Goal: Task Accomplishment & Management: Complete application form

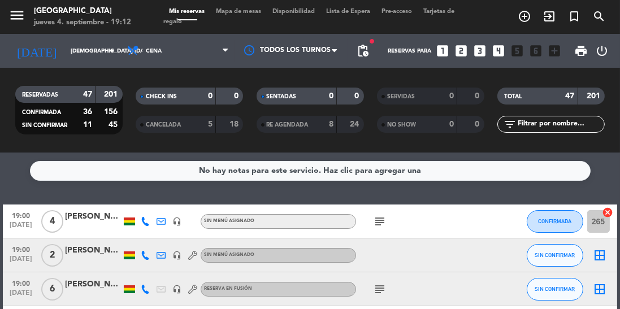
click at [86, 220] on div "[PERSON_NAME]" at bounding box center [93, 216] width 57 height 13
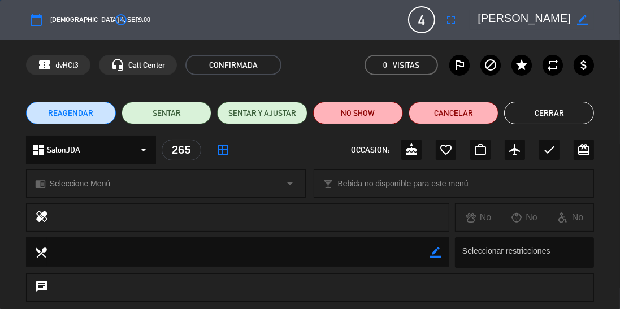
scroll to position [120, 0]
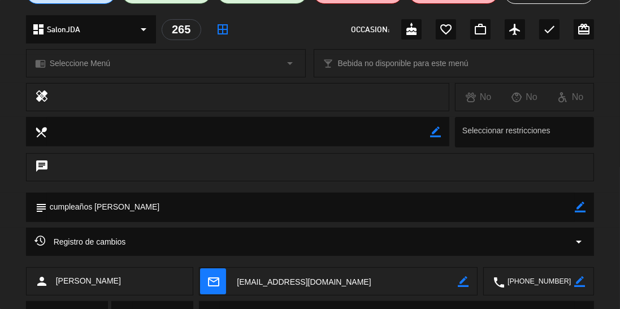
click at [44, 245] on icon at bounding box center [39, 240] width 11 height 11
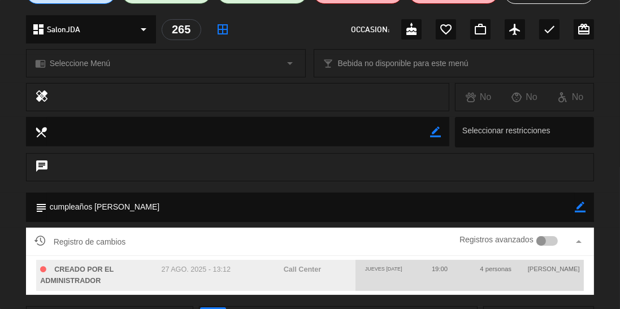
scroll to position [0, 0]
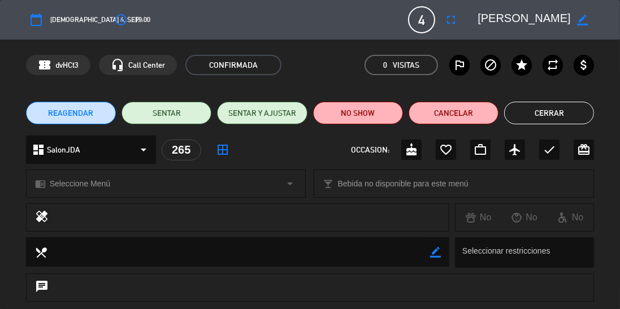
click at [553, 114] on button "Cerrar" at bounding box center [549, 113] width 90 height 23
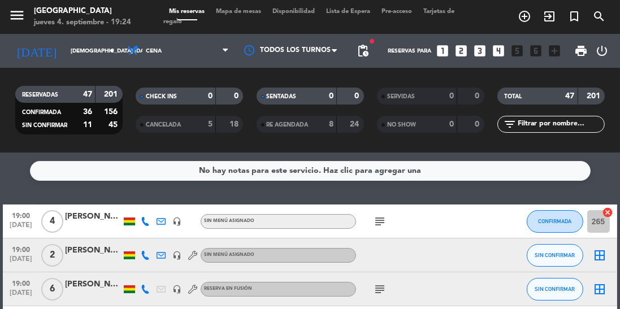
click at [527, 19] on icon "add_circle_outline" at bounding box center [525, 17] width 14 height 14
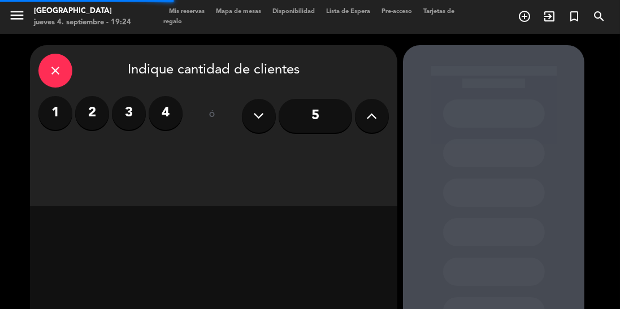
click at [372, 124] on icon at bounding box center [372, 115] width 11 height 17
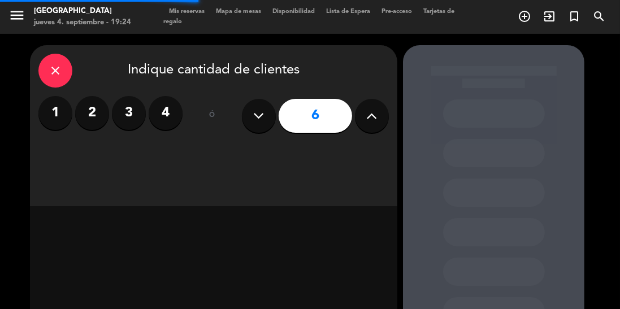
click at [371, 120] on icon at bounding box center [372, 115] width 11 height 17
click at [370, 125] on button at bounding box center [372, 116] width 34 height 34
type input "8"
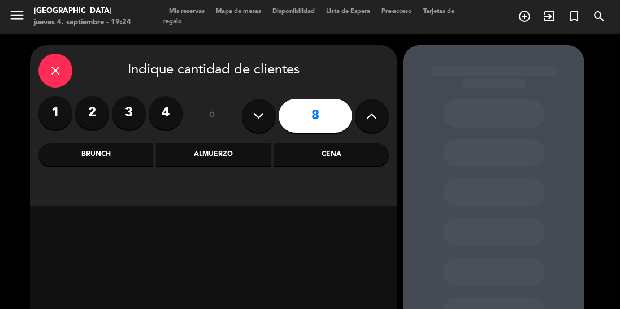
click at [331, 150] on div "Cena" at bounding box center [331, 155] width 115 height 23
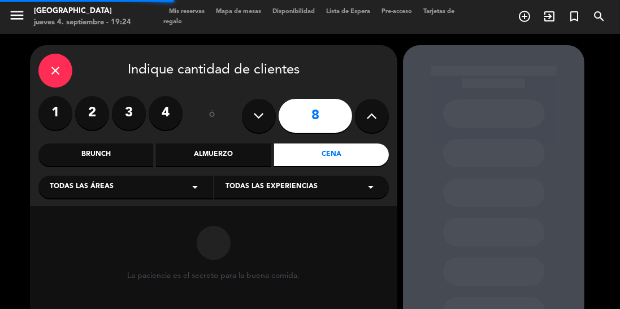
click at [289, 186] on span "Todas las experiencias" at bounding box center [271, 186] width 92 height 11
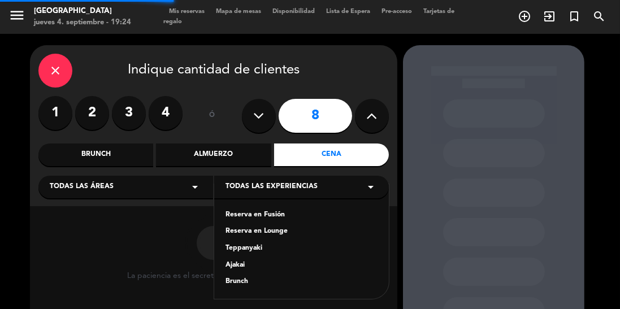
click at [253, 215] on div "Reserva en Fusión" at bounding box center [301, 215] width 152 height 11
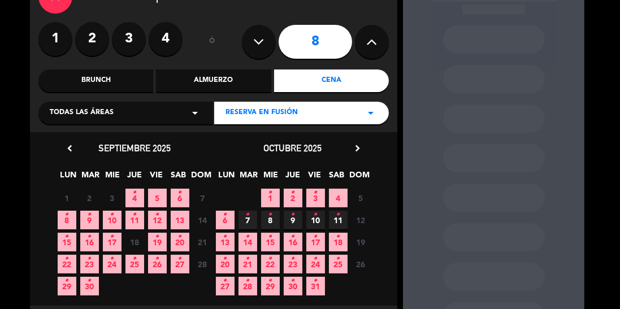
click at [180, 195] on icon "•" at bounding box center [180, 193] width 4 height 18
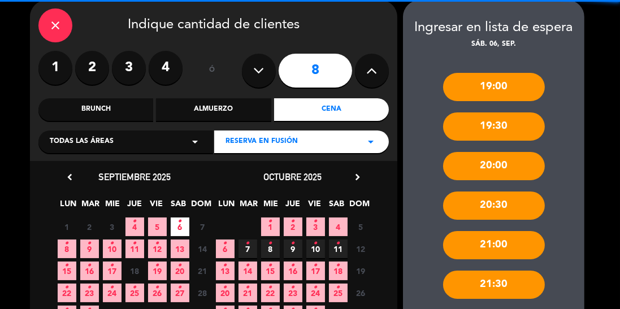
scroll to position [91, 0]
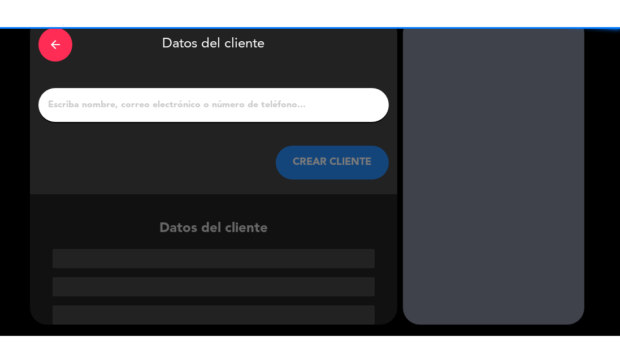
scroll to position [1, 0]
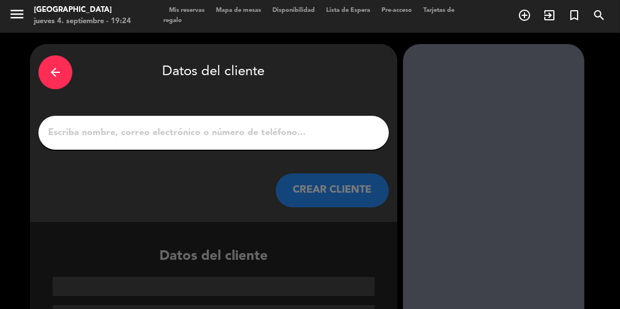
click at [305, 136] on input "1" at bounding box center [213, 133] width 333 height 16
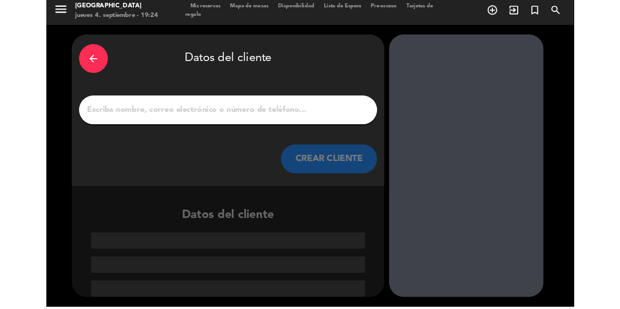
scroll to position [0, 0]
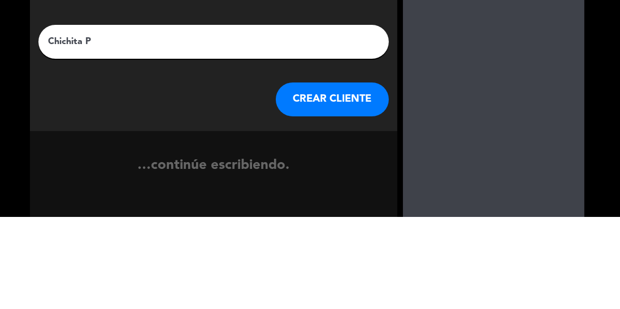
type input "Chichita Pa"
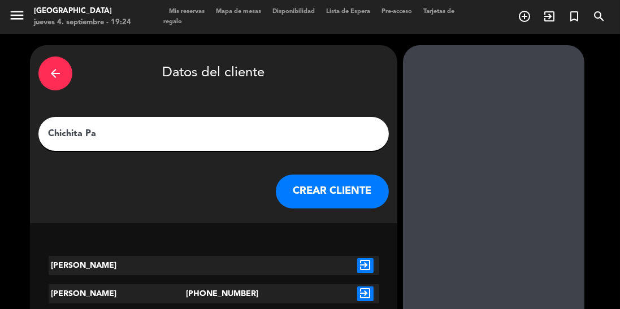
click at [362, 265] on icon "exit_to_app" at bounding box center [365, 265] width 16 height 15
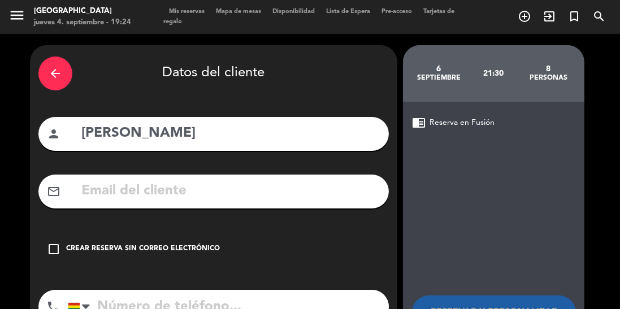
click at [101, 249] on div "Crear reserva sin correo electrónico" at bounding box center [143, 249] width 154 height 11
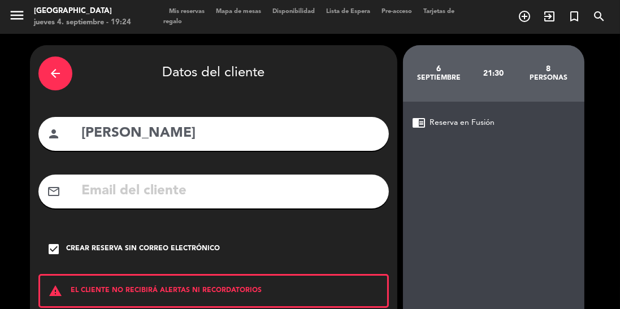
scroll to position [72, 0]
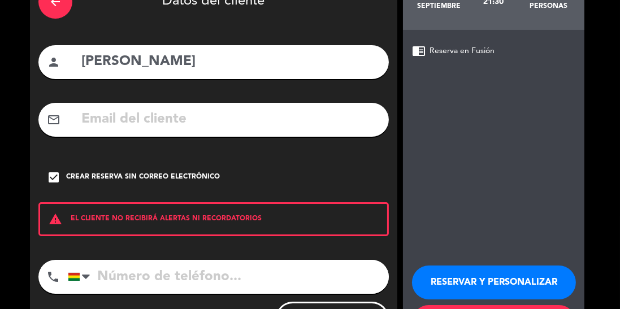
click at [471, 274] on button "RESERVAR Y PERSONALIZAR" at bounding box center [494, 283] width 164 height 34
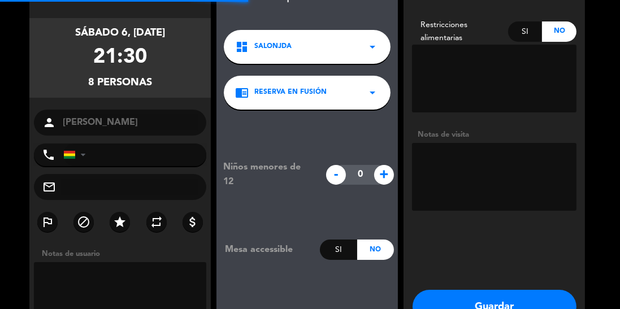
scroll to position [45, 0]
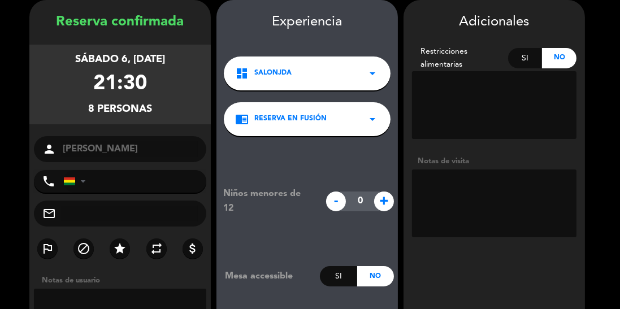
click at [469, 190] on textarea at bounding box center [494, 204] width 164 height 68
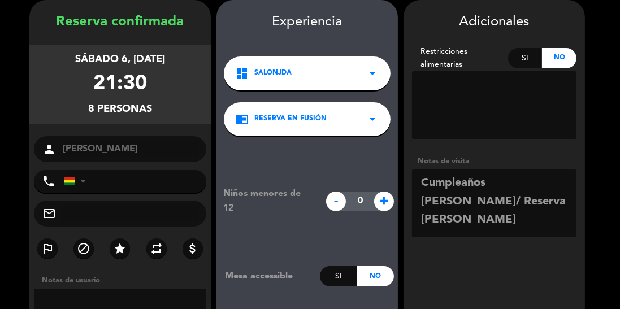
scroll to position [89, 0]
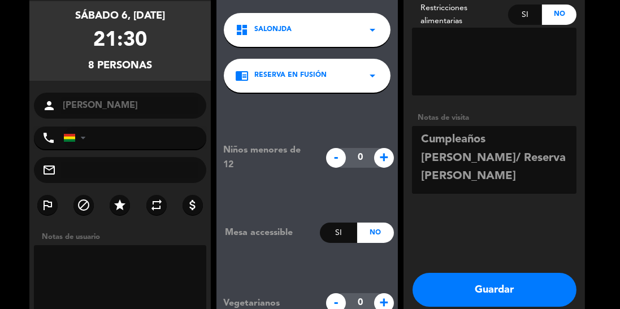
type textarea "Cumpleaños [PERSON_NAME]/ Reserva [PERSON_NAME]"
click at [511, 291] on button "Guardar" at bounding box center [495, 290] width 164 height 34
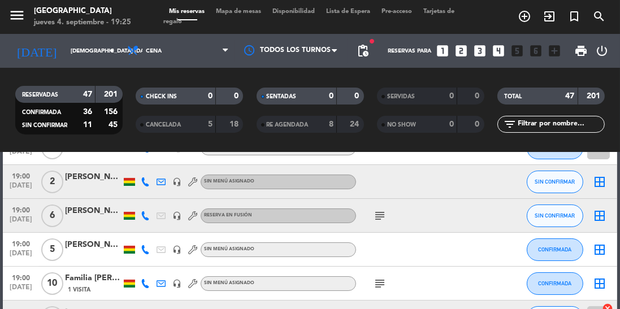
scroll to position [70, 0]
